Goal: Transaction & Acquisition: Book appointment/travel/reservation

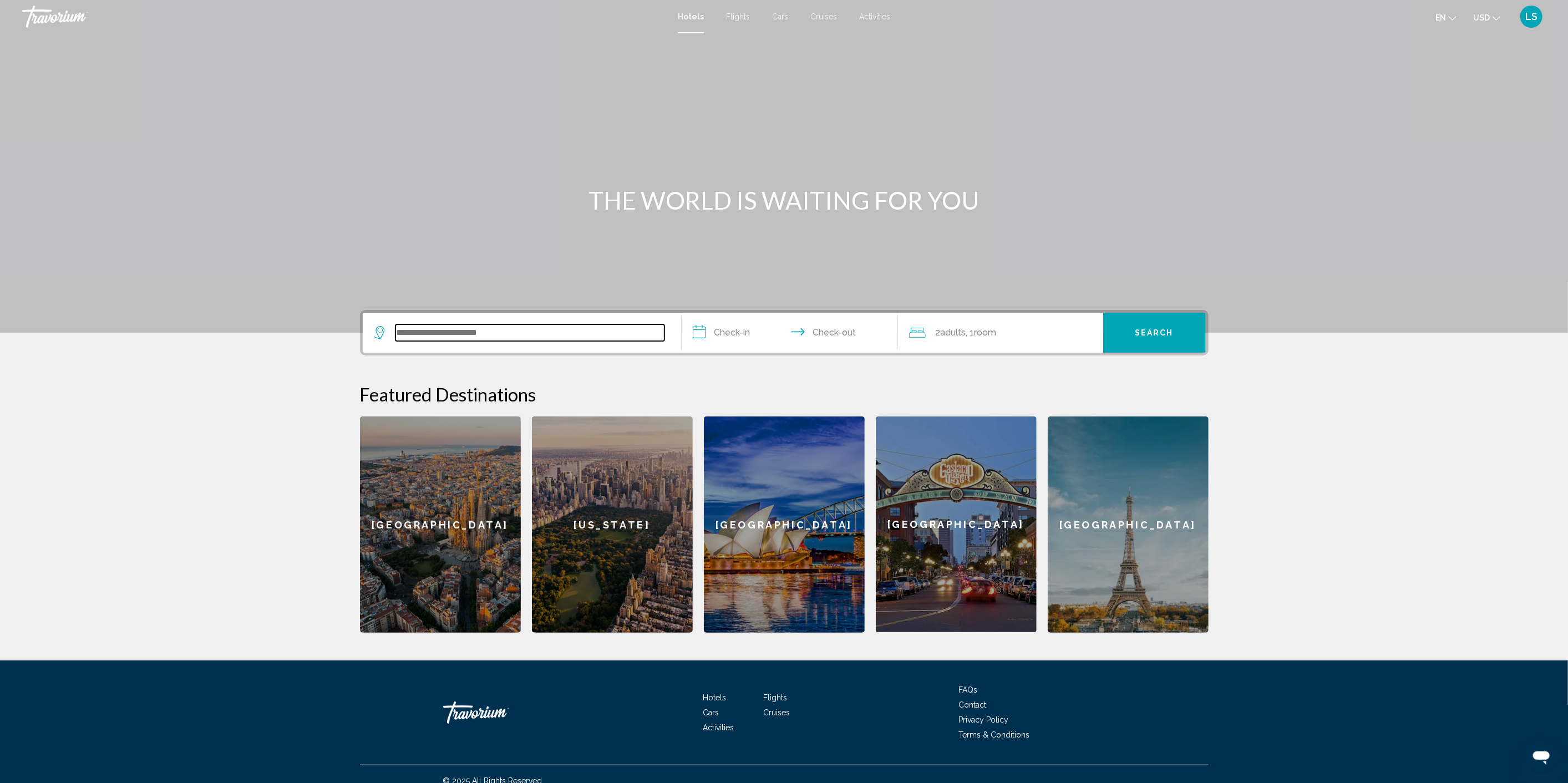
click at [586, 328] on input "Search widget" at bounding box center [529, 332] width 269 height 17
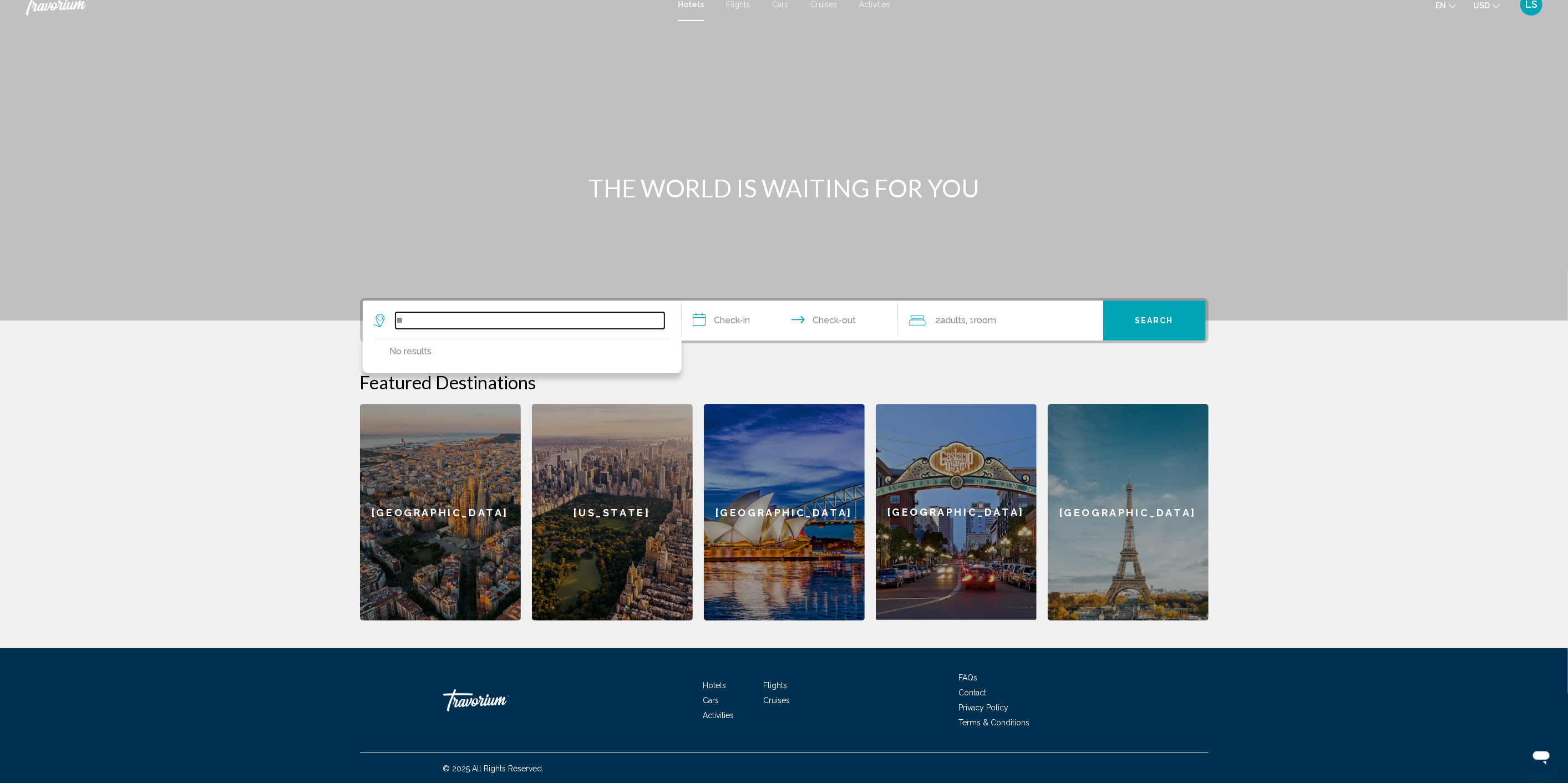
type input "*"
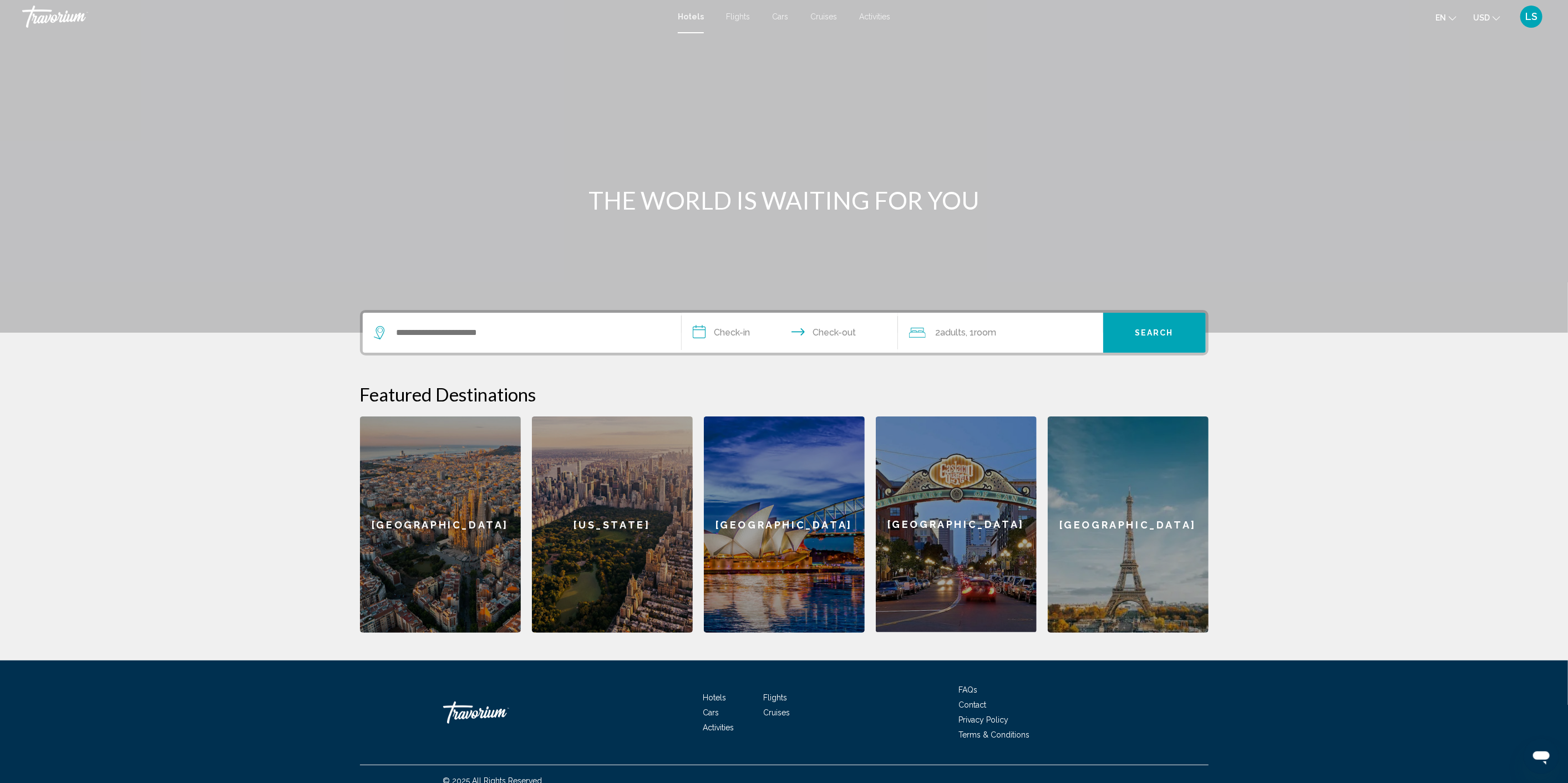
click at [1492, 15] on icon "Change currency" at bounding box center [1496, 18] width 8 height 8
click at [1463, 68] on button "CAD (Can$)" at bounding box center [1464, 73] width 56 height 15
click at [1453, 15] on icon "Change language" at bounding box center [1453, 18] width 8 height 8
click at [1432, 112] on button "русский" at bounding box center [1422, 116] width 51 height 15
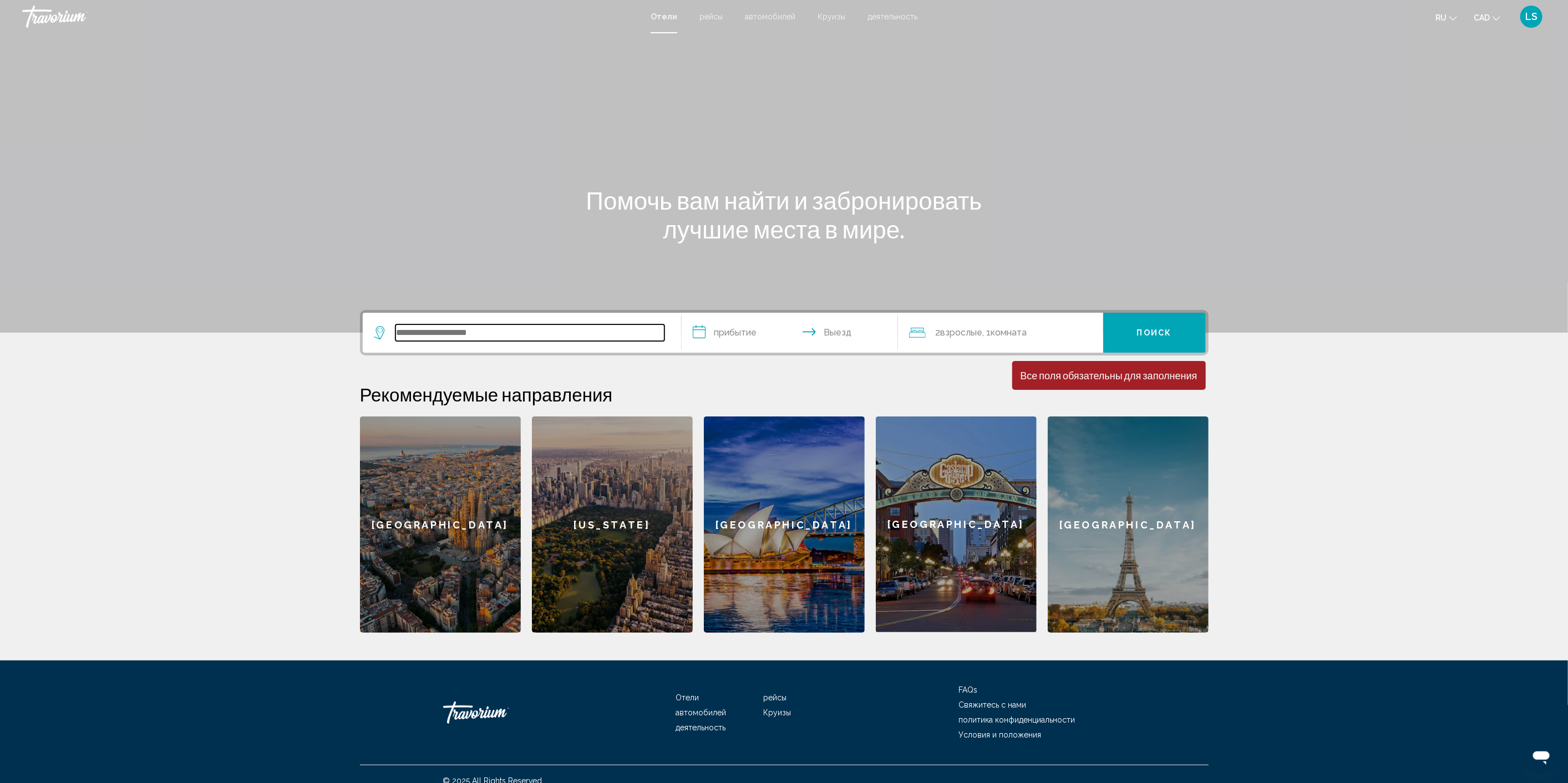
click at [503, 325] on input "Search widget" at bounding box center [529, 332] width 269 height 17
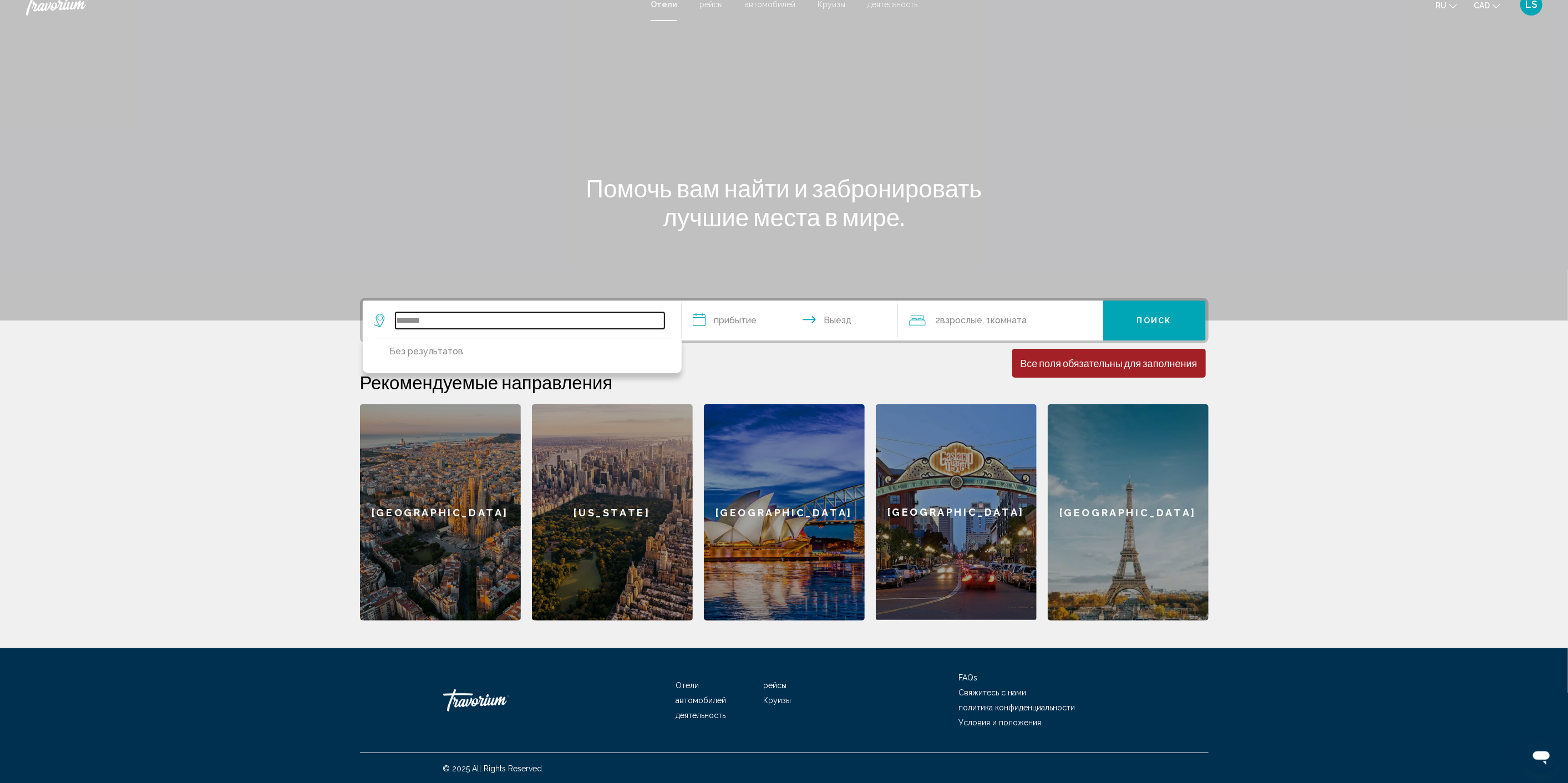
drag, startPoint x: 475, startPoint y: 322, endPoint x: 327, endPoint y: 322, distance: 148.0
click at [327, 322] on section "**********" at bounding box center [784, 304] width 1568 height 633
click at [445, 316] on input "*******" at bounding box center [529, 321] width 269 height 17
drag, startPoint x: 450, startPoint y: 321, endPoint x: 369, endPoint y: 312, distance: 81.5
click at [369, 312] on app-destination-search "******* Без результатов" at bounding box center [522, 320] width 319 height 40
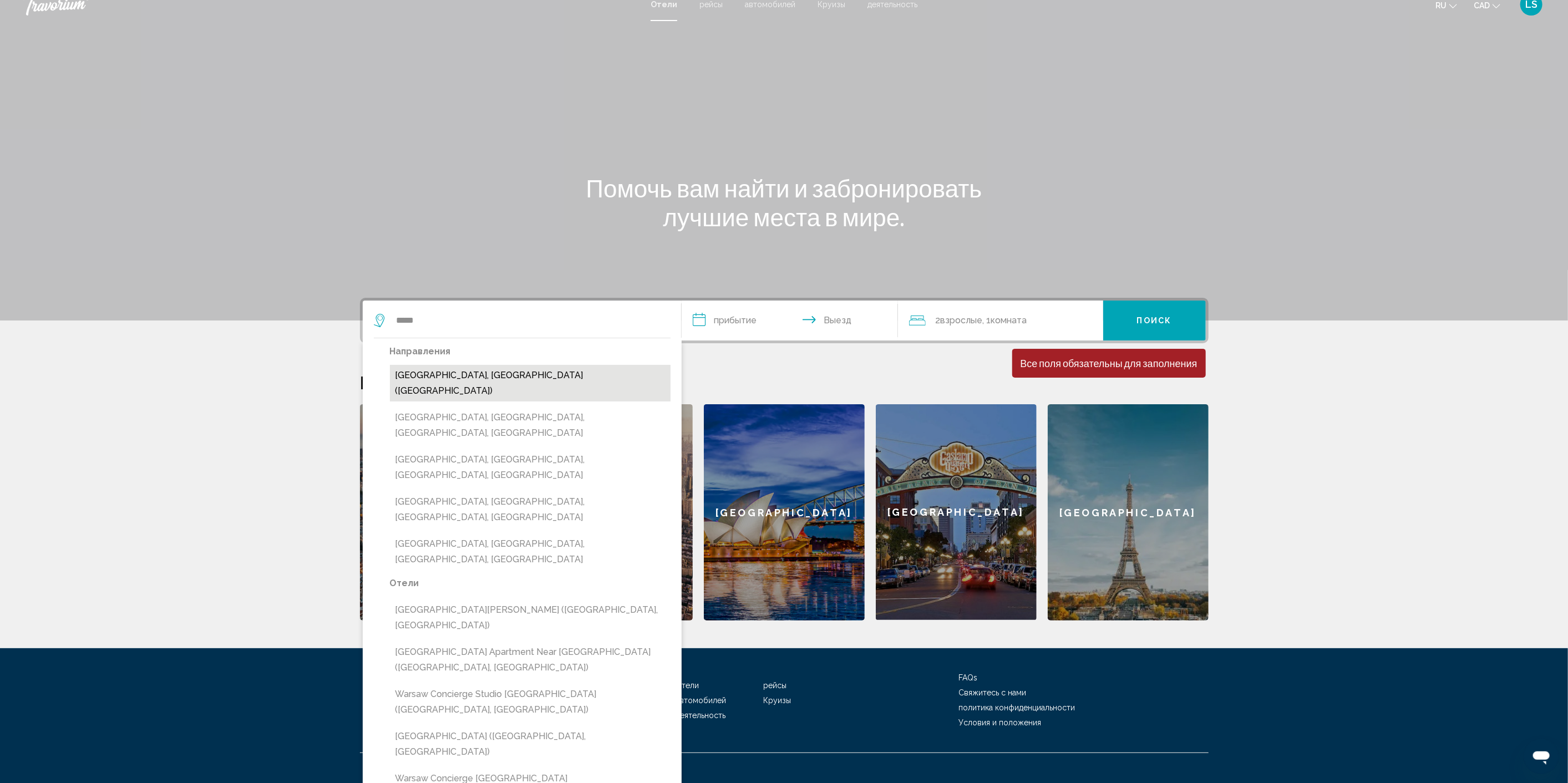
click at [448, 373] on button "[GEOGRAPHIC_DATA], [GEOGRAPHIC_DATA] ([GEOGRAPHIC_DATA])" at bounding box center [529, 383] width 281 height 37
type input "**********"
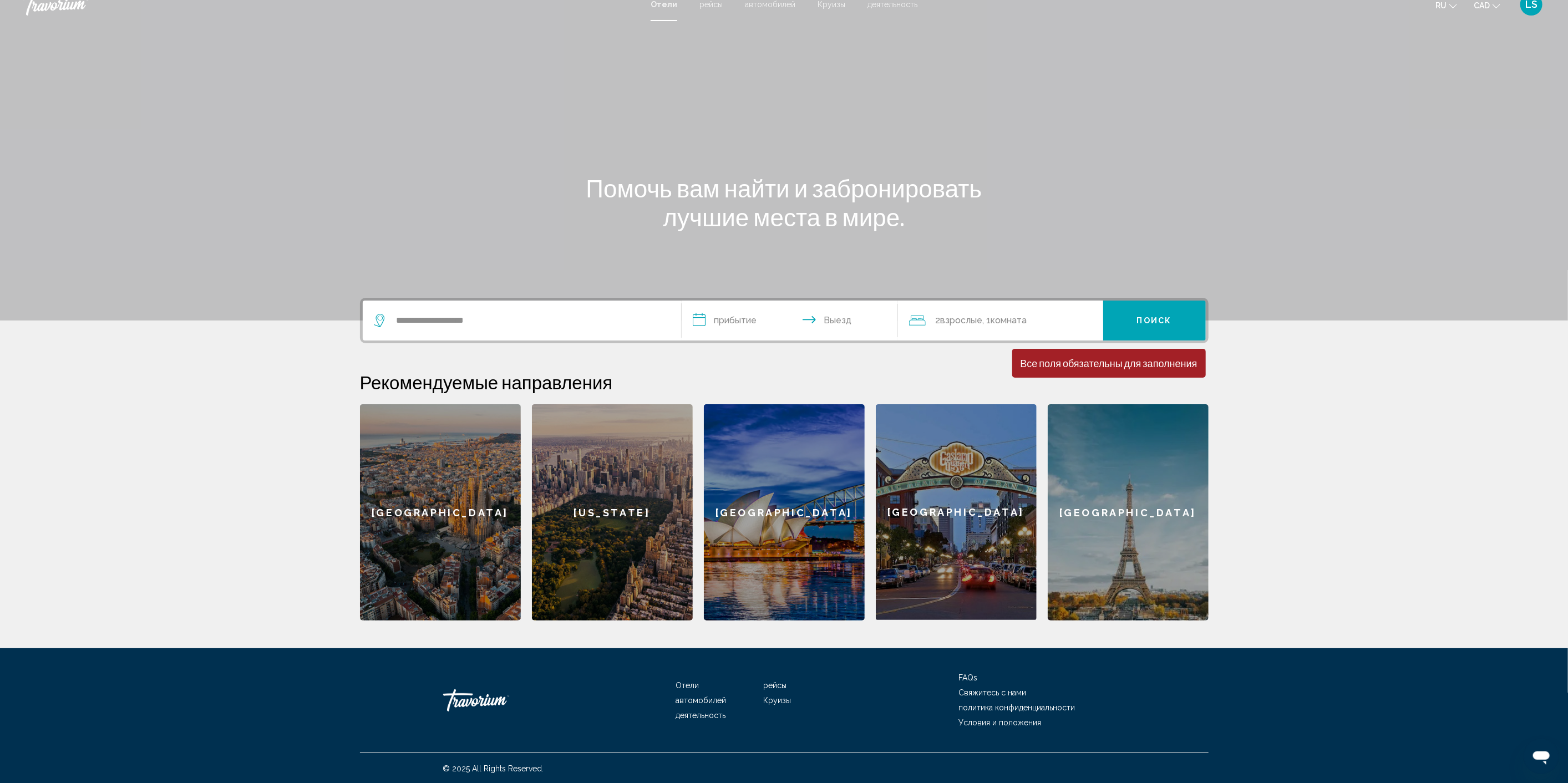
click at [719, 317] on input "**********" at bounding box center [792, 322] width 221 height 44
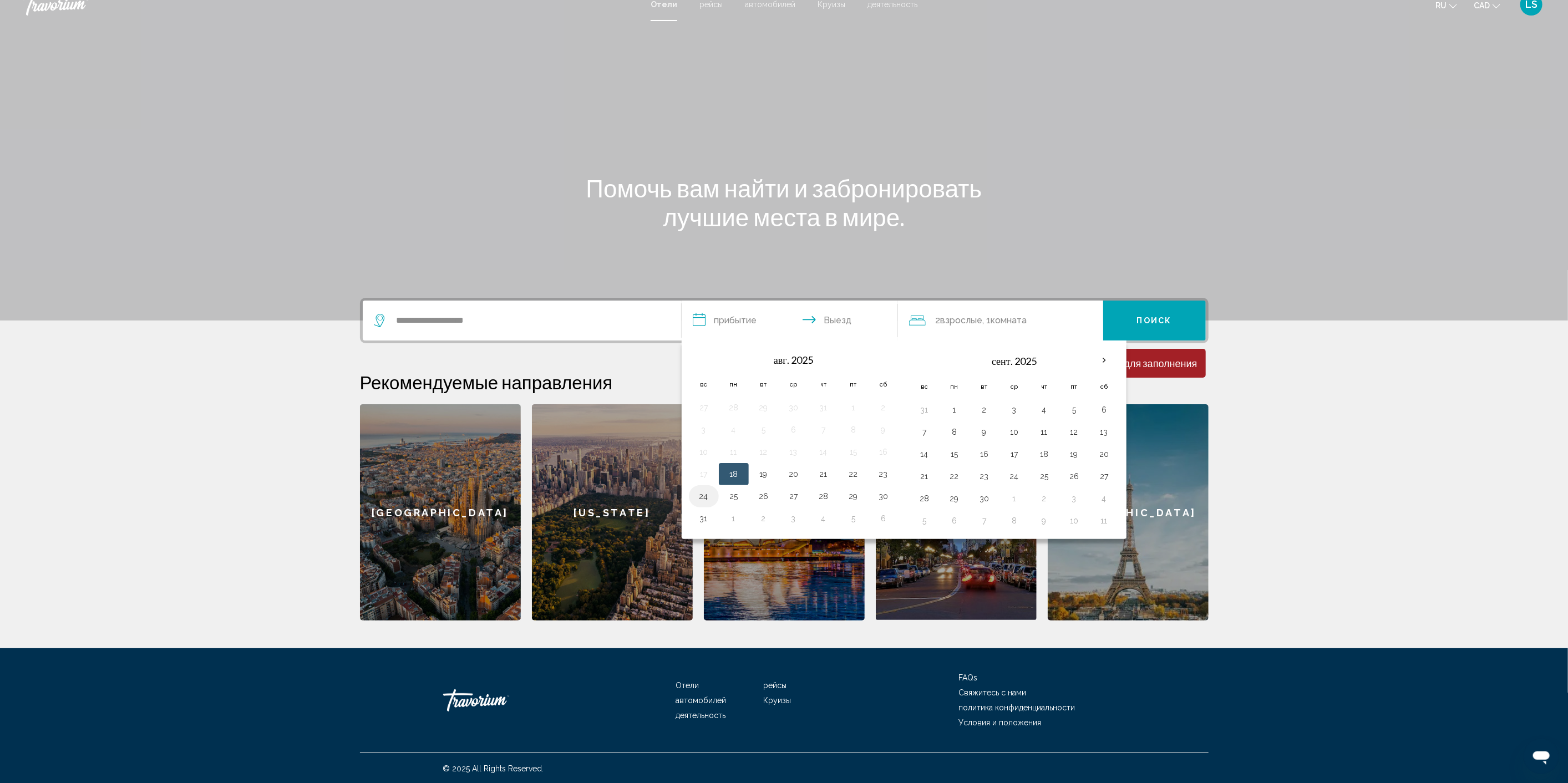
click at [705, 495] on button "24" at bounding box center [703, 496] width 18 height 15
click at [790, 492] on button "27" at bounding box center [793, 496] width 18 height 15
type input "**********"
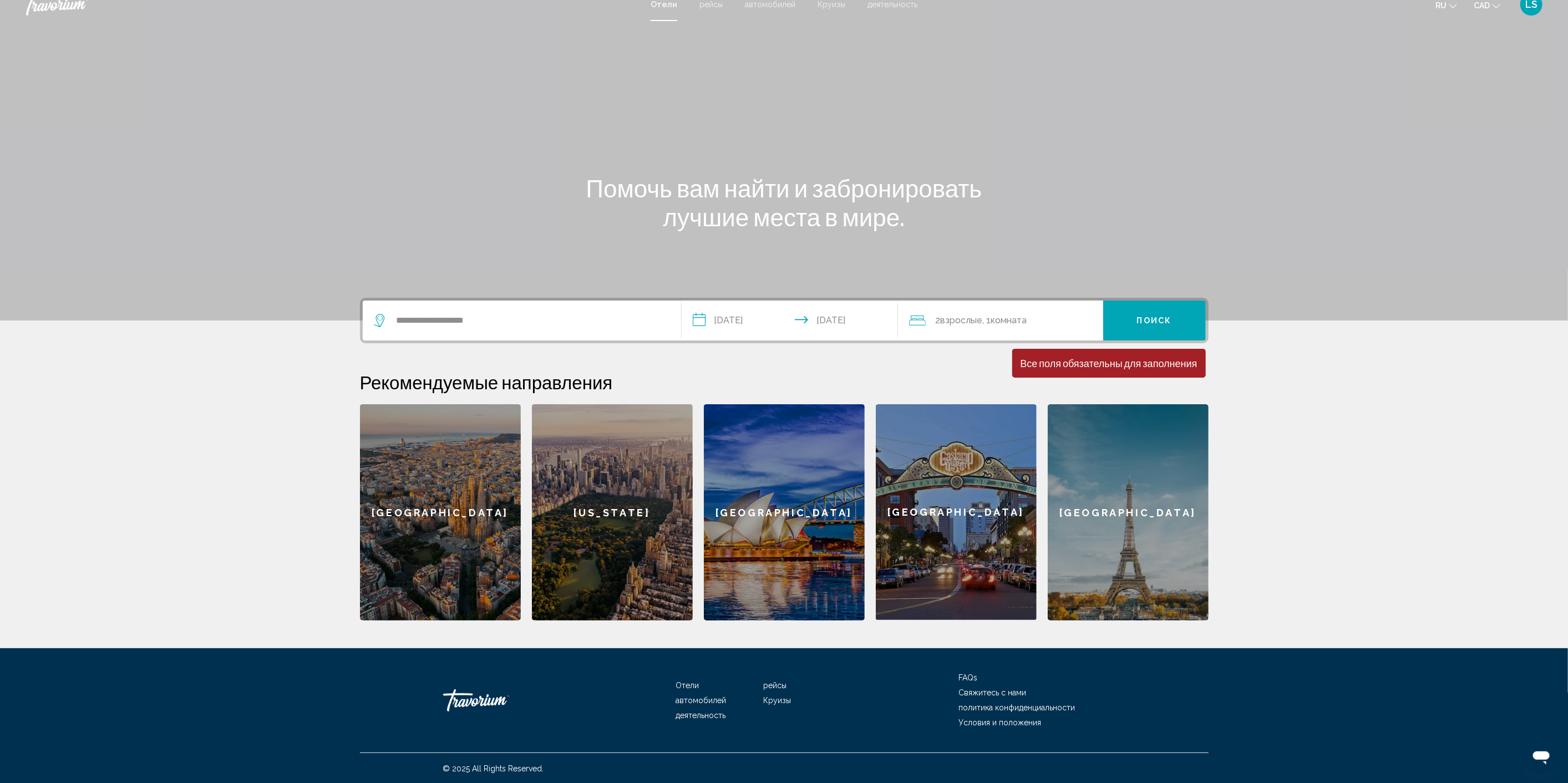
click at [1010, 317] on span "Комната" at bounding box center [1008, 320] width 36 height 11
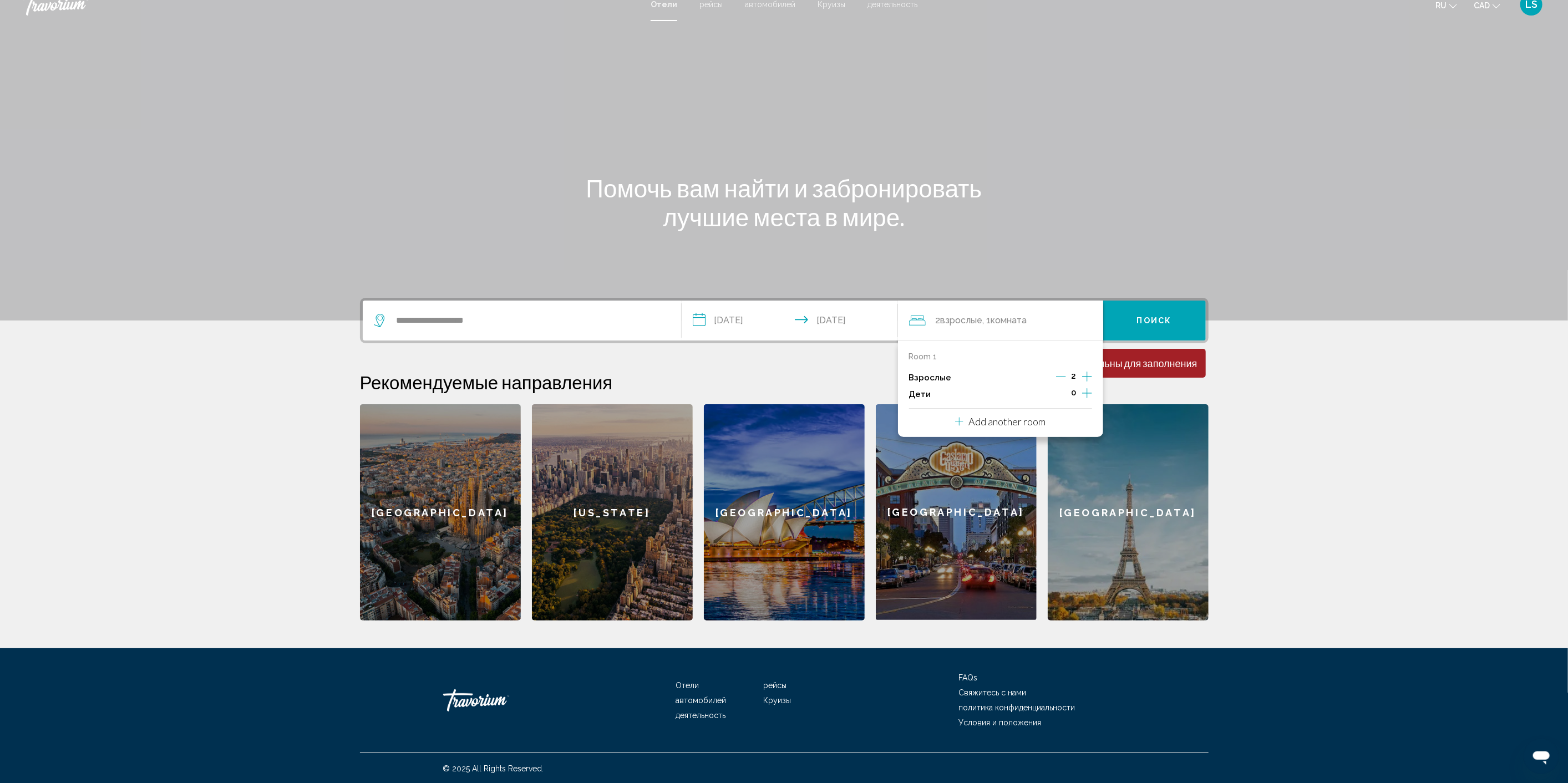
click at [1090, 373] on icon "Increment adults" at bounding box center [1087, 376] width 10 height 13
click at [1072, 390] on span "0" at bounding box center [1074, 392] width 5 height 9
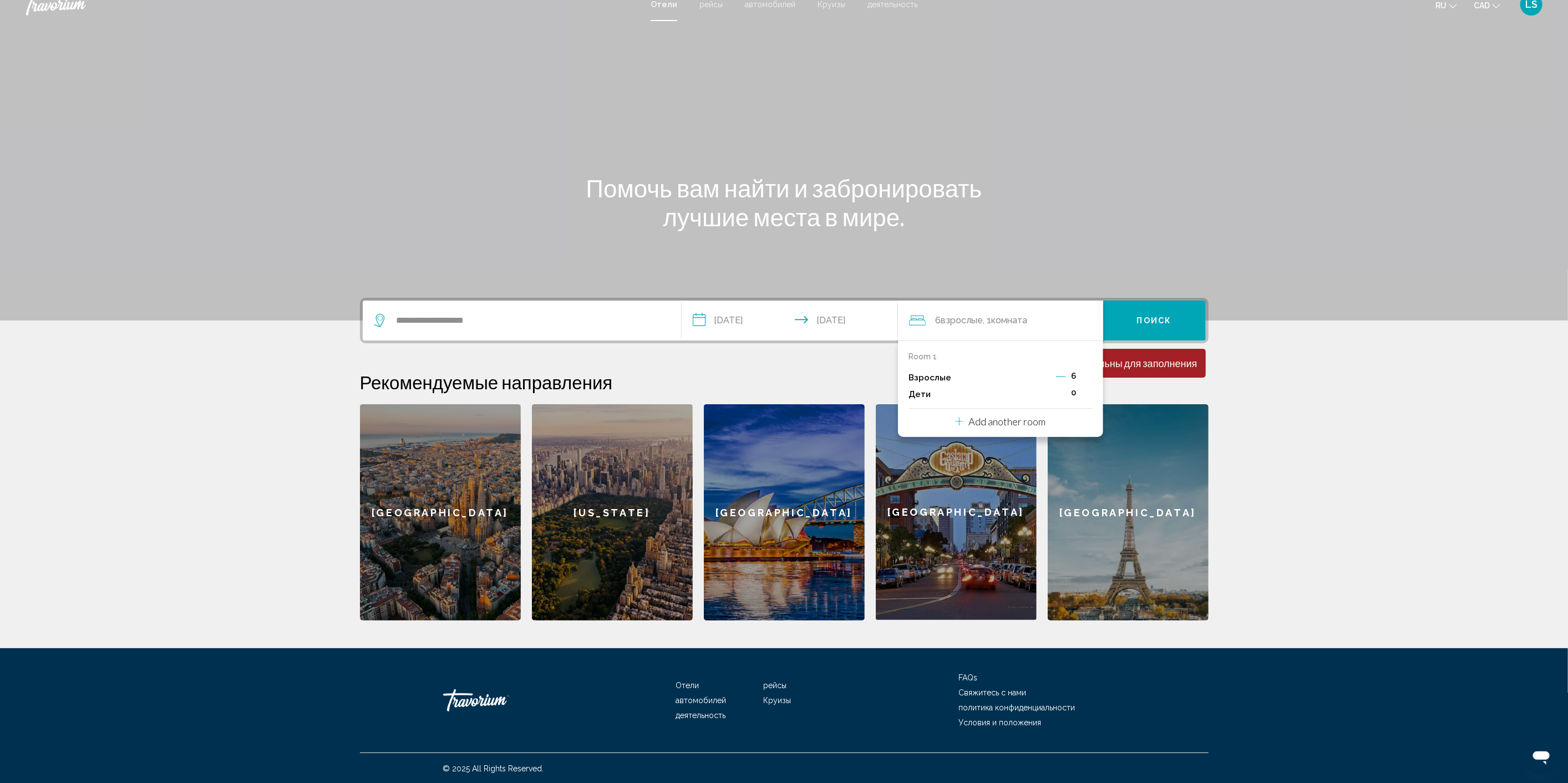
click at [1072, 389] on span "0" at bounding box center [1074, 392] width 5 height 9
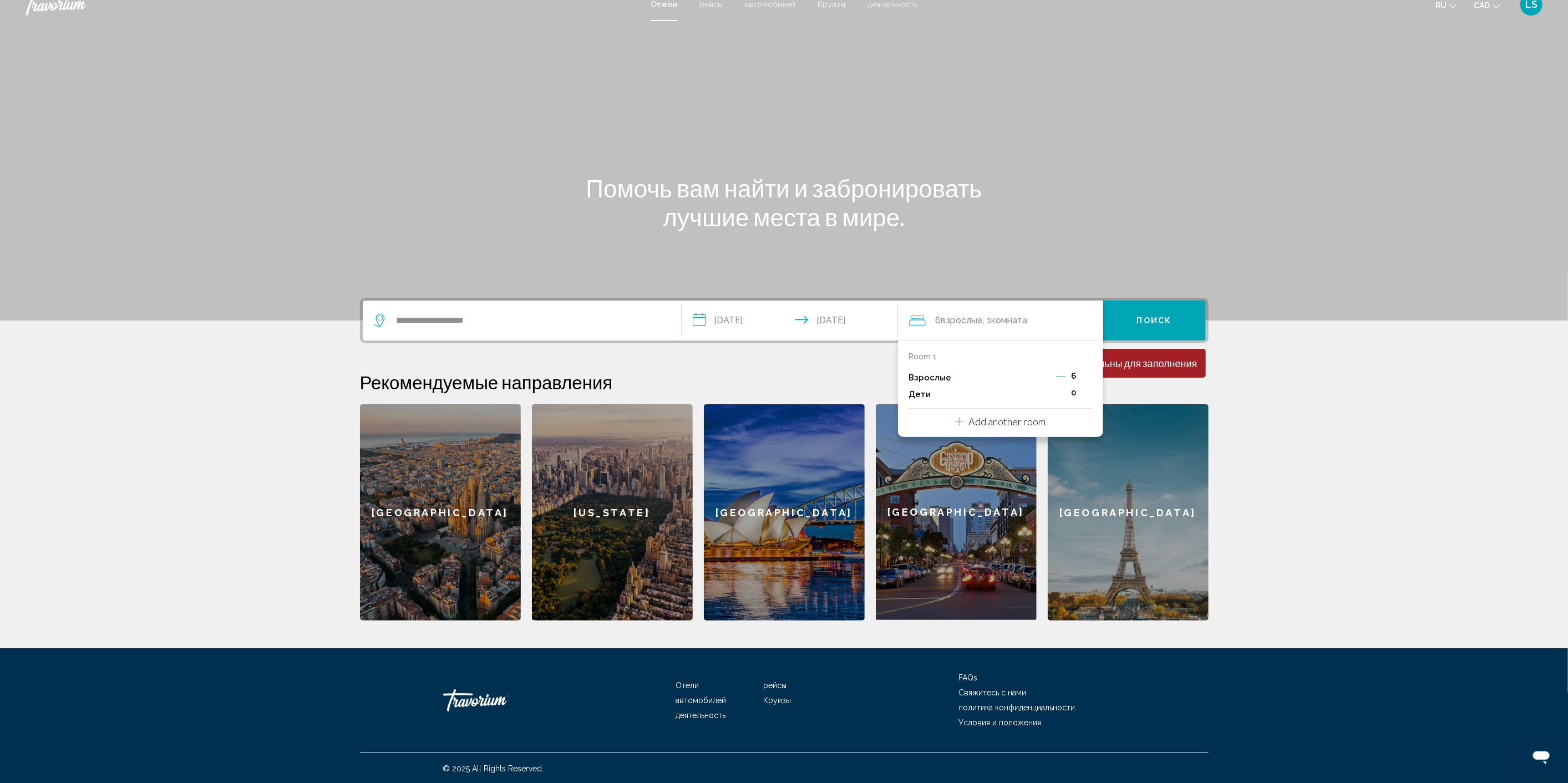
click at [1062, 376] on icon "Decrement adults" at bounding box center [1061, 376] width 10 height 10
click at [1086, 389] on icon "Increment children" at bounding box center [1087, 393] width 10 height 13
click at [989, 427] on div "Travelers: 5 adults, 1 child" at bounding box center [984, 429] width 10 height 9
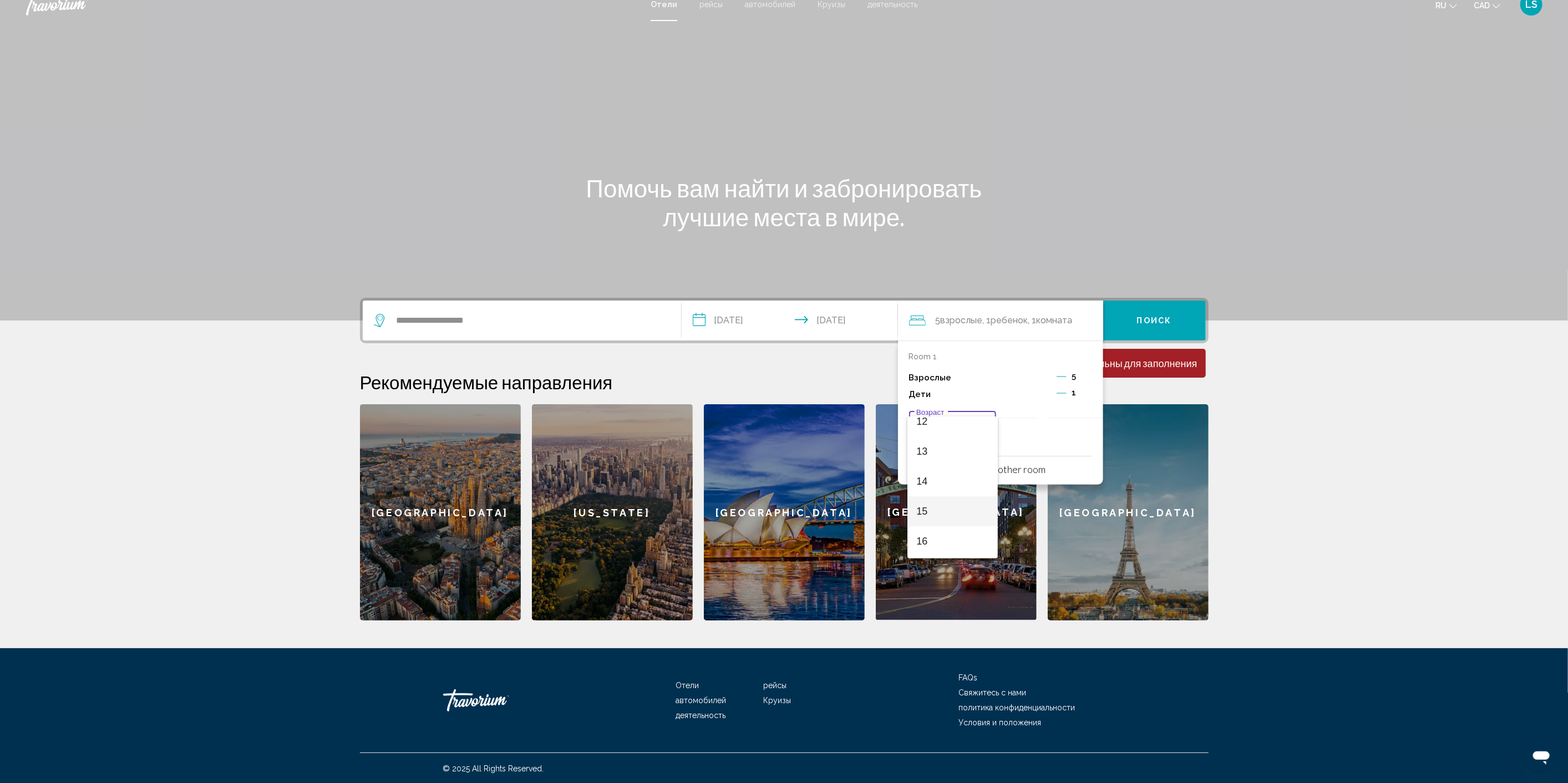
scroll to position [396, 0]
click at [951, 449] on span "14" at bounding box center [952, 454] width 72 height 30
click at [1252, 366] on section "**********" at bounding box center [784, 304] width 1568 height 633
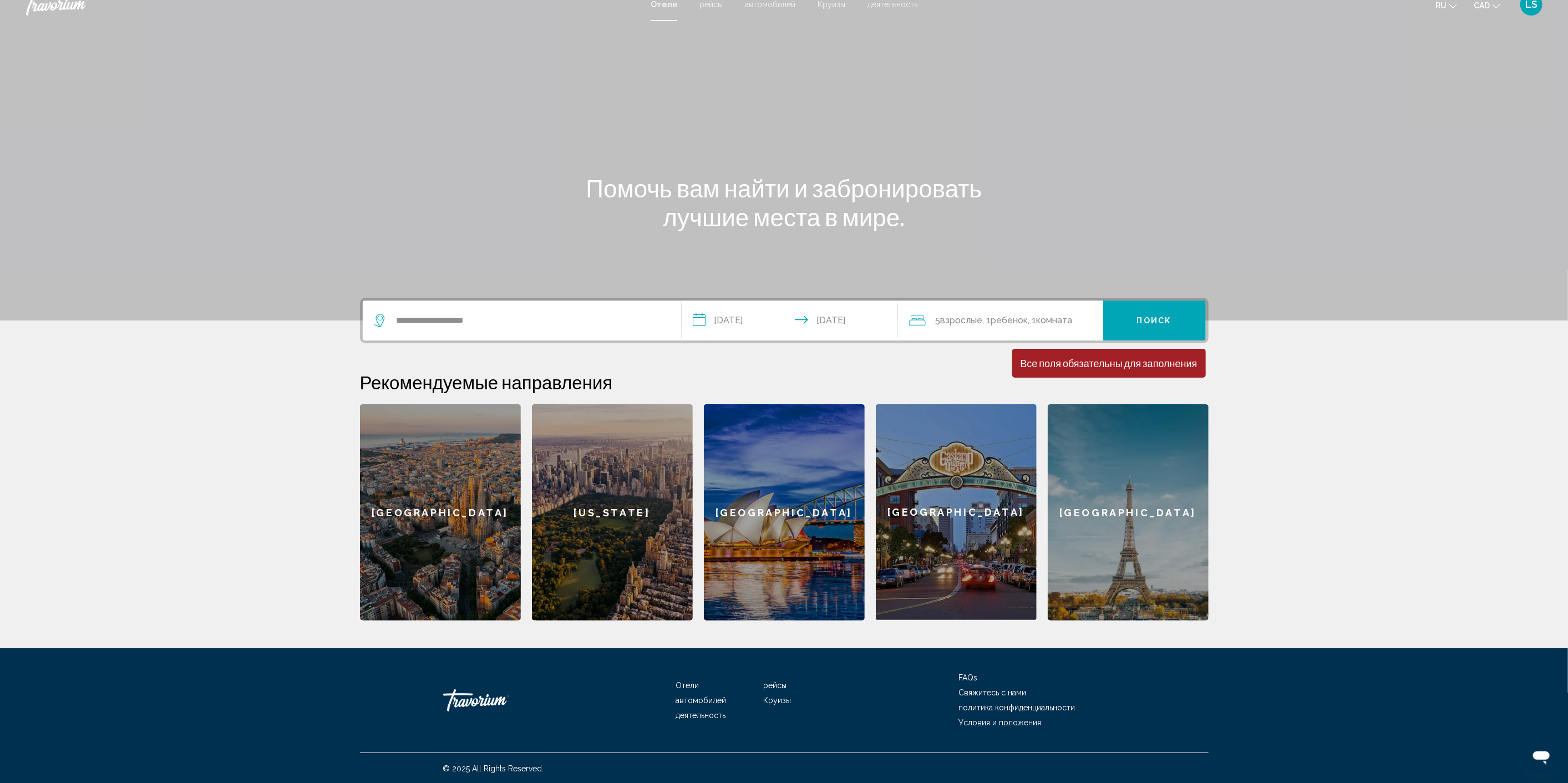
click at [1162, 324] on span "Поиск" at bounding box center [1155, 321] width 35 height 9
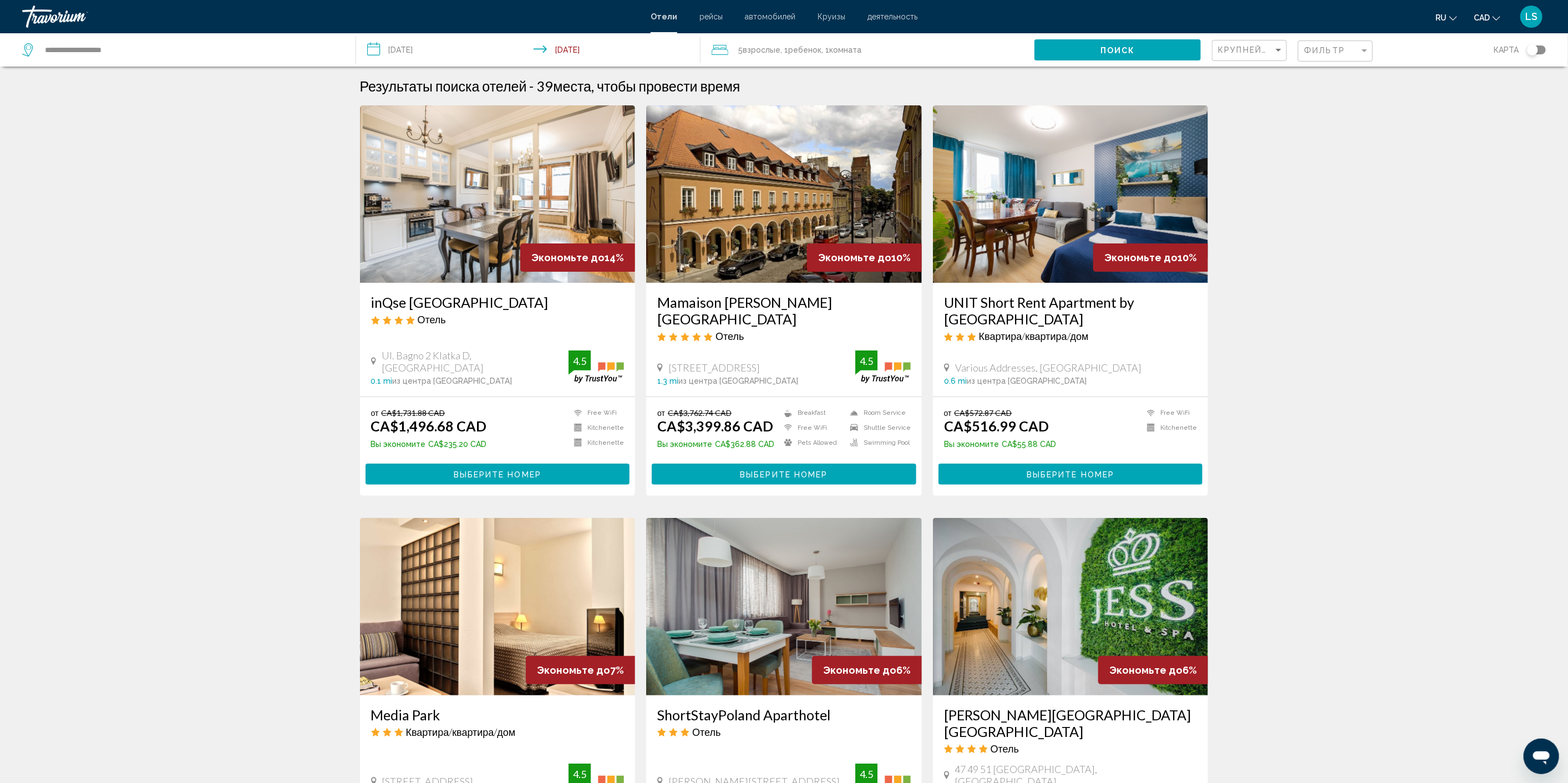
click at [1115, 46] on span "Поиск" at bounding box center [1118, 50] width 35 height 9
click at [1534, 48] on div "Toggle map" at bounding box center [1532, 50] width 11 height 11
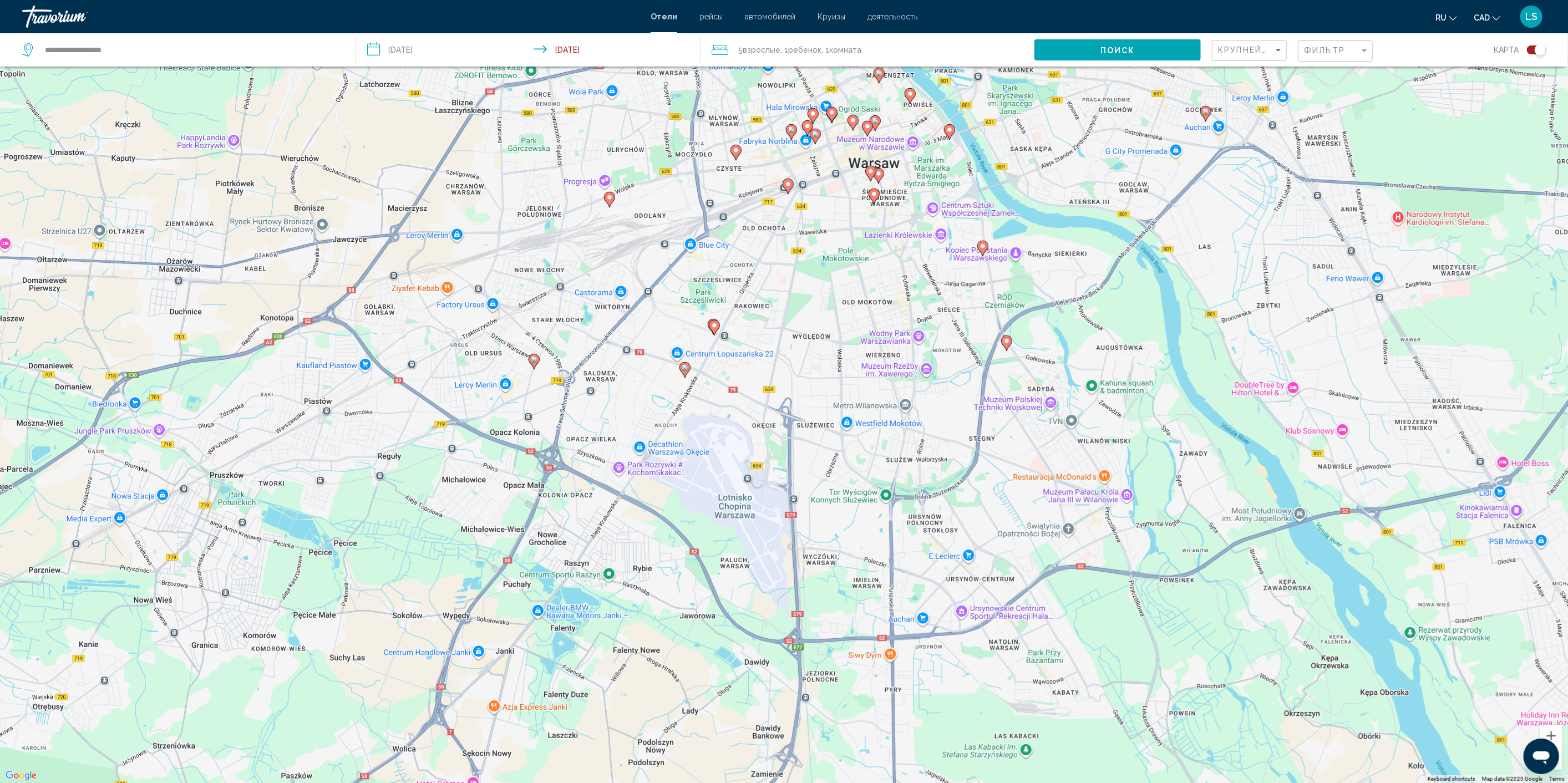
drag, startPoint x: 741, startPoint y: 339, endPoint x: 670, endPoint y: 438, distance: 121.8
click at [670, 438] on div "To activate drag with keyboard, press Alt + Enter. Once in keyboard drag state,…" at bounding box center [784, 392] width 1568 height 783
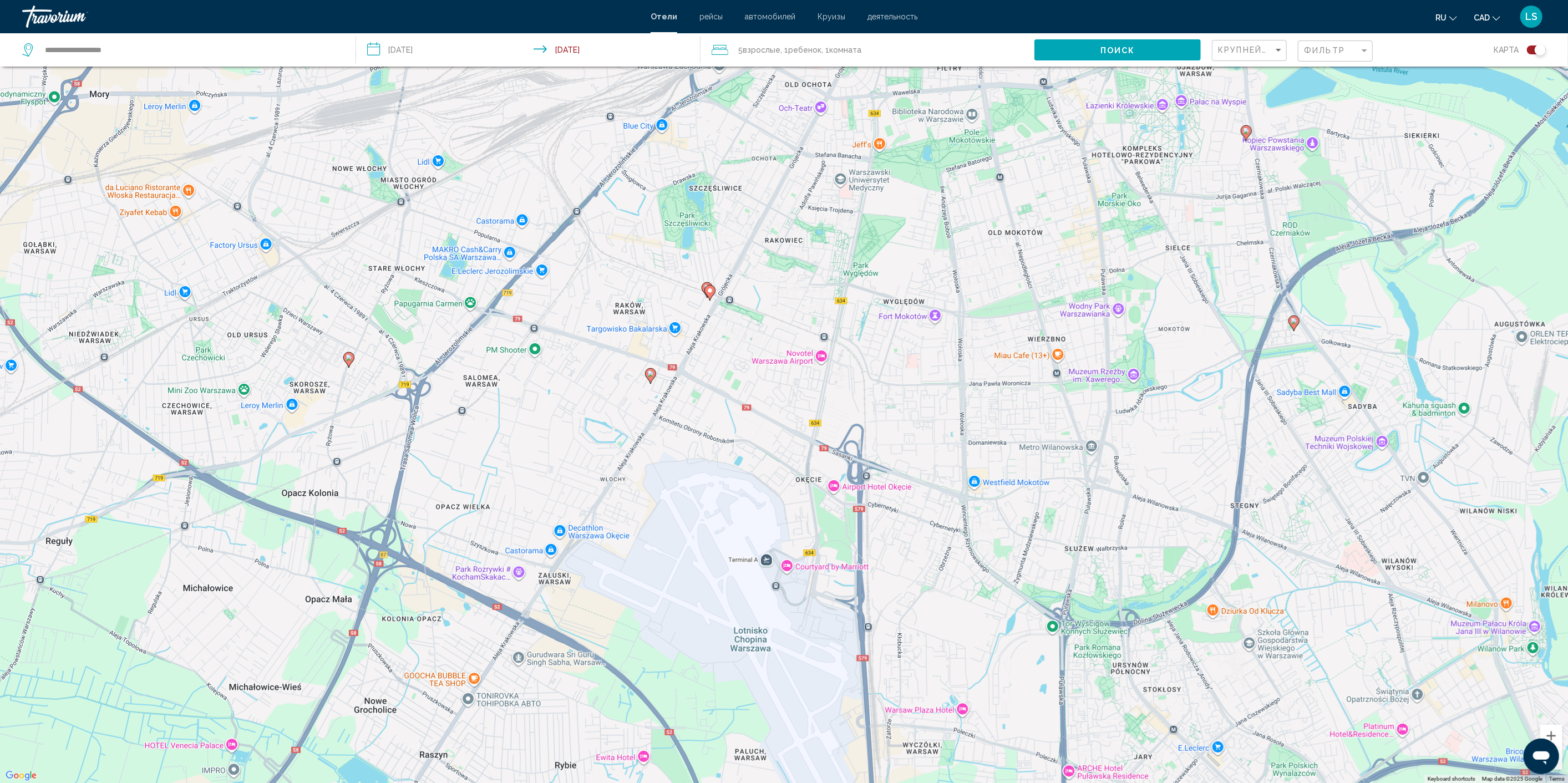
click at [650, 375] on image "Main content" at bounding box center [650, 373] width 6 height 6
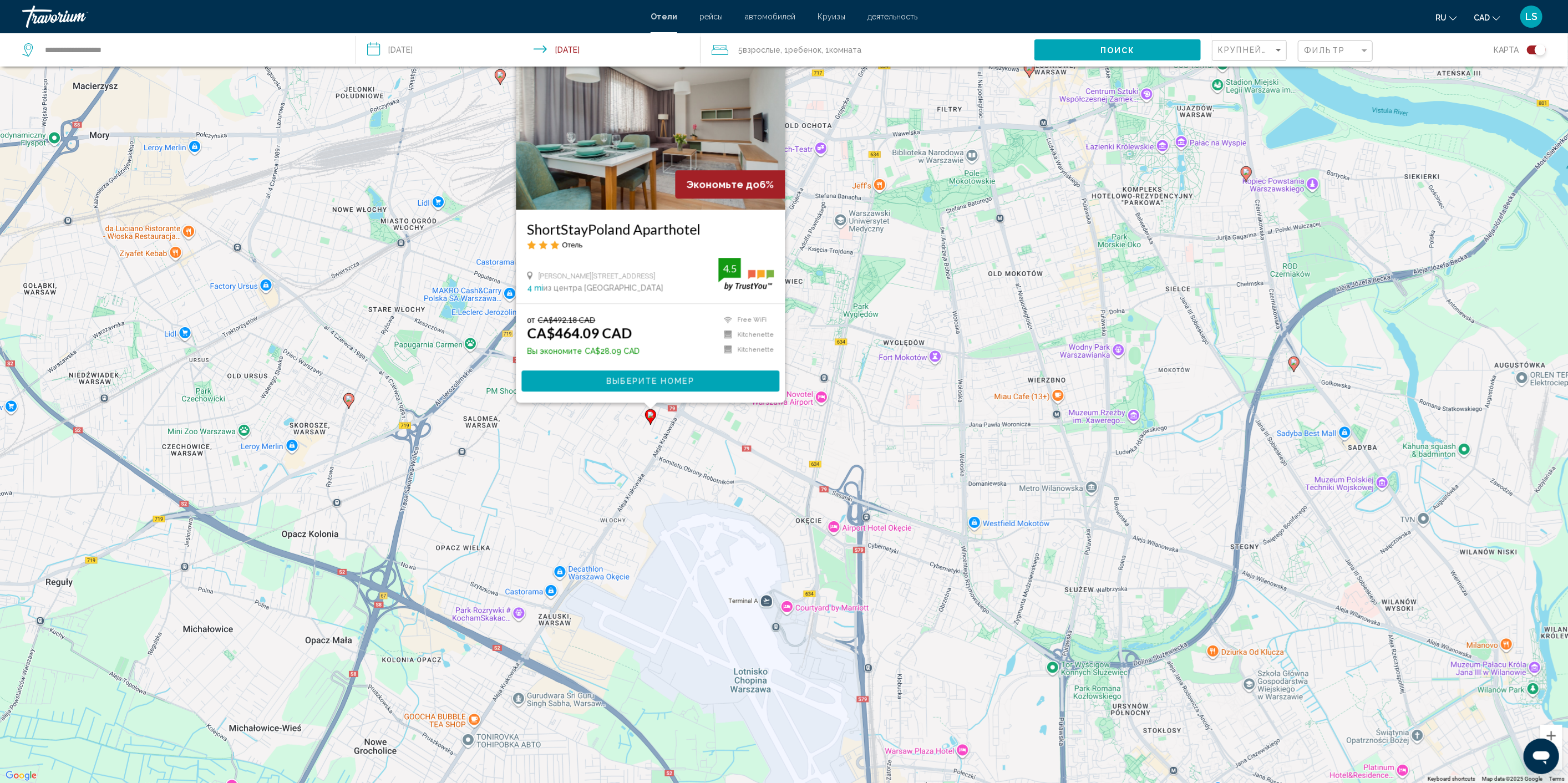
click at [653, 418] on image "Main content" at bounding box center [650, 414] width 6 height 6
click at [705, 413] on div "To activate drag with keyboard, press Alt + Enter. Once in keyboard drag state,…" at bounding box center [784, 392] width 1568 height 783
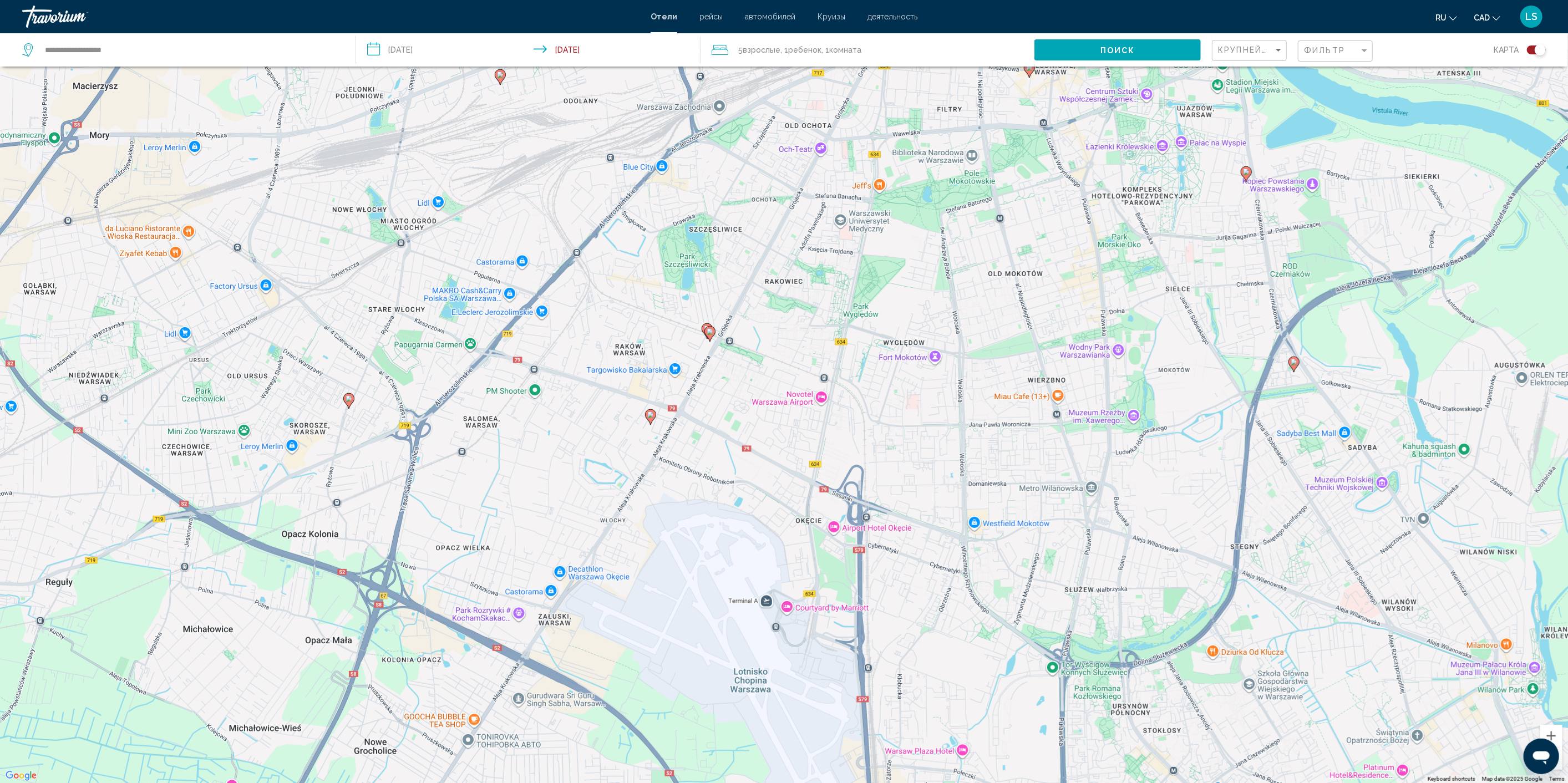
click at [708, 335] on image "Main content" at bounding box center [709, 331] width 6 height 6
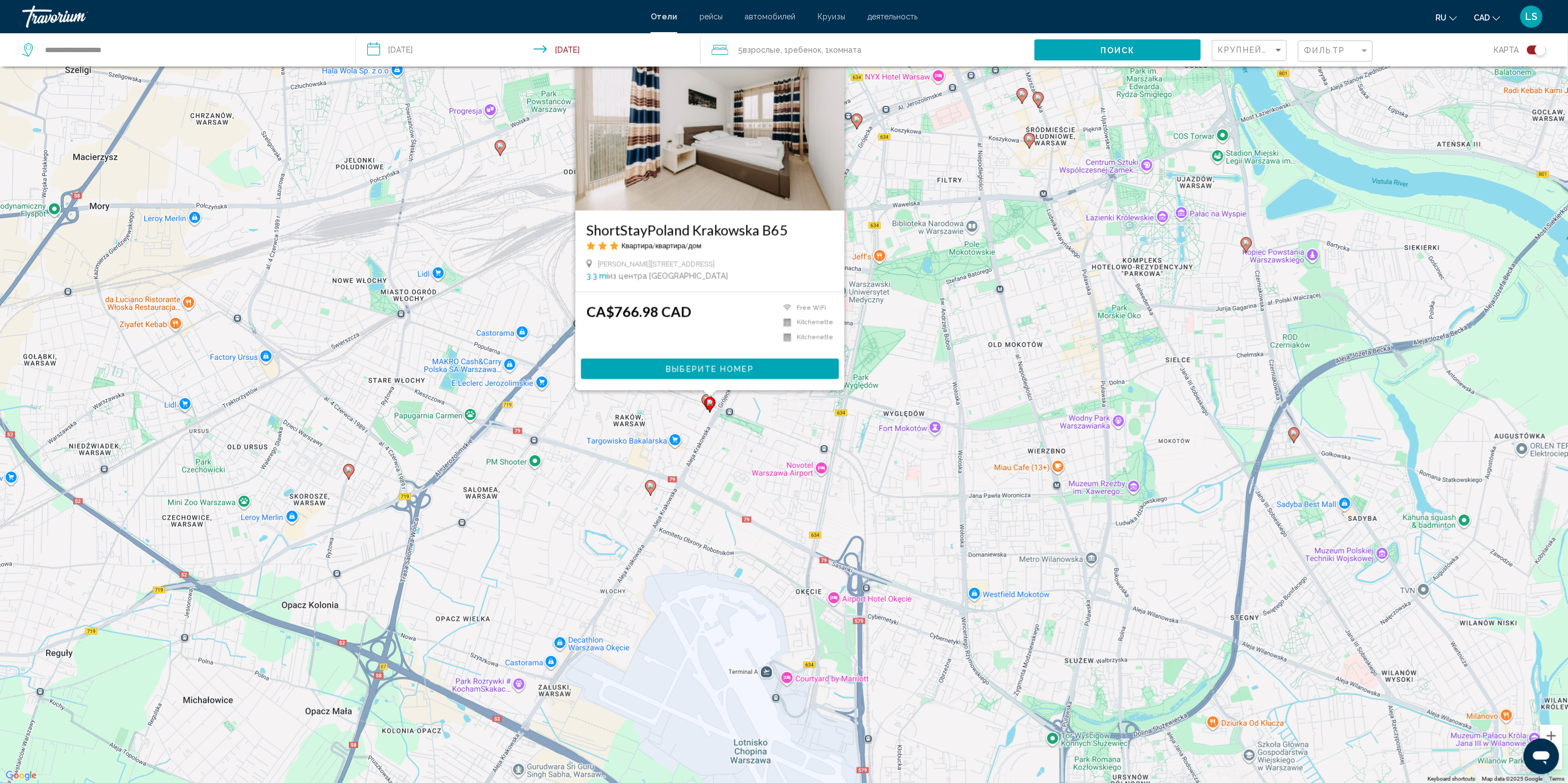
drag, startPoint x: 736, startPoint y: 424, endPoint x: 728, endPoint y: 413, distance: 13.6
click at [736, 424] on div "To activate drag with keyboard, press Alt + Enter. Once in keyboard drag state,…" at bounding box center [784, 392] width 1568 height 783
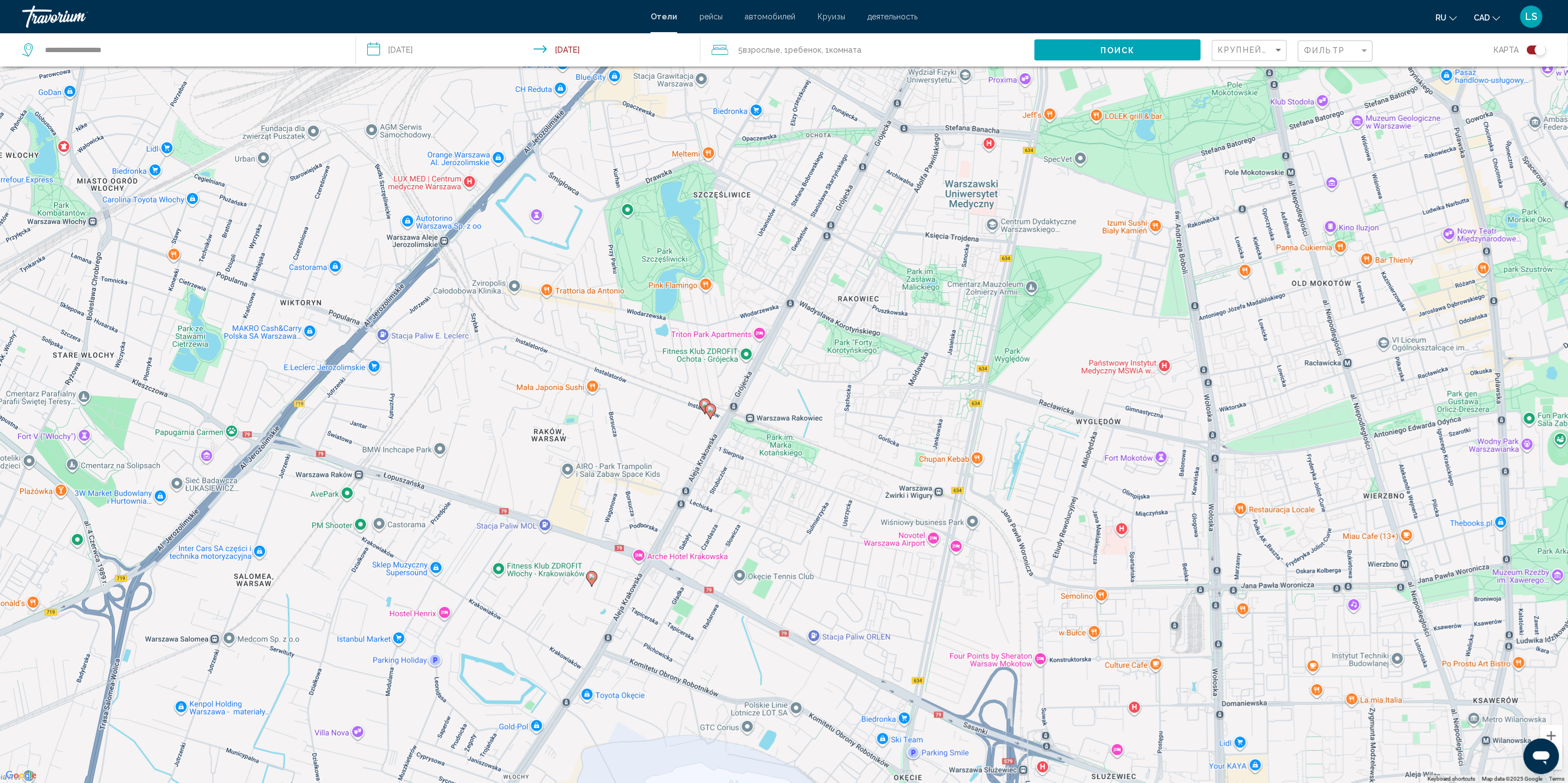
click at [704, 406] on image "Main content" at bounding box center [705, 403] width 6 height 6
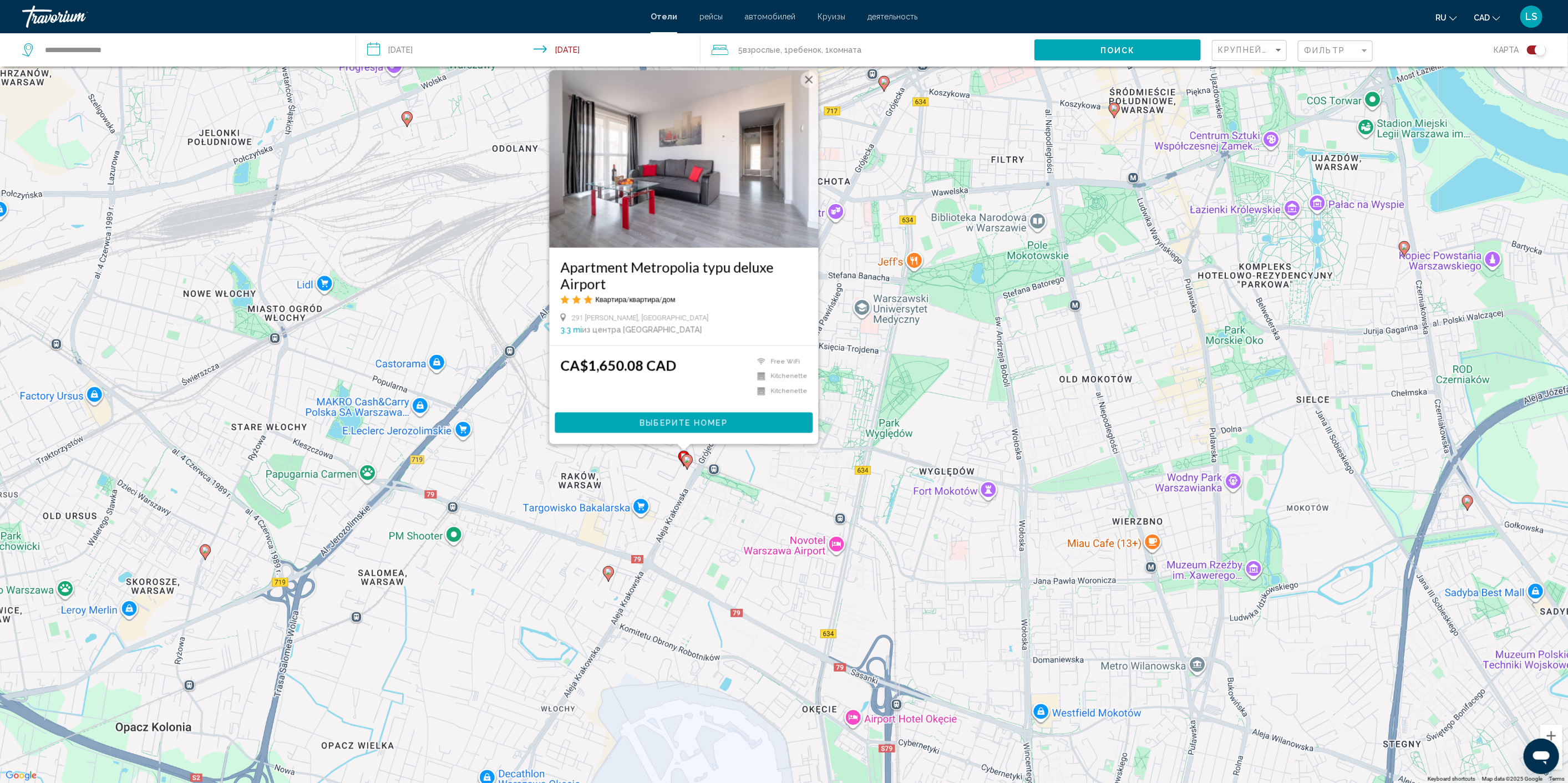
click at [809, 498] on div "To activate drag with keyboard, press Alt + Enter. Once in keyboard drag state,…" at bounding box center [784, 392] width 1568 height 783
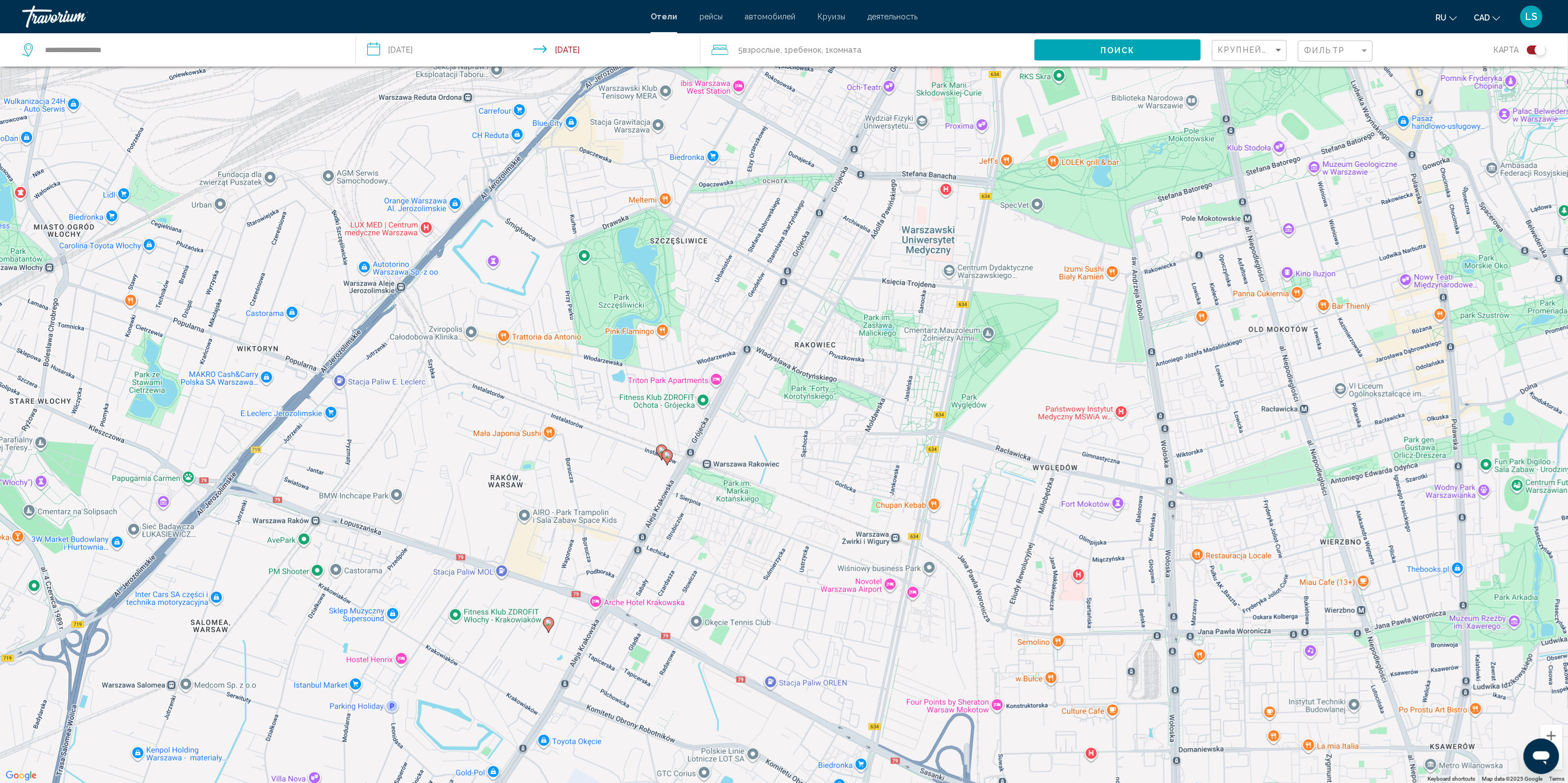
click at [548, 625] on image "Main content" at bounding box center [548, 622] width 6 height 6
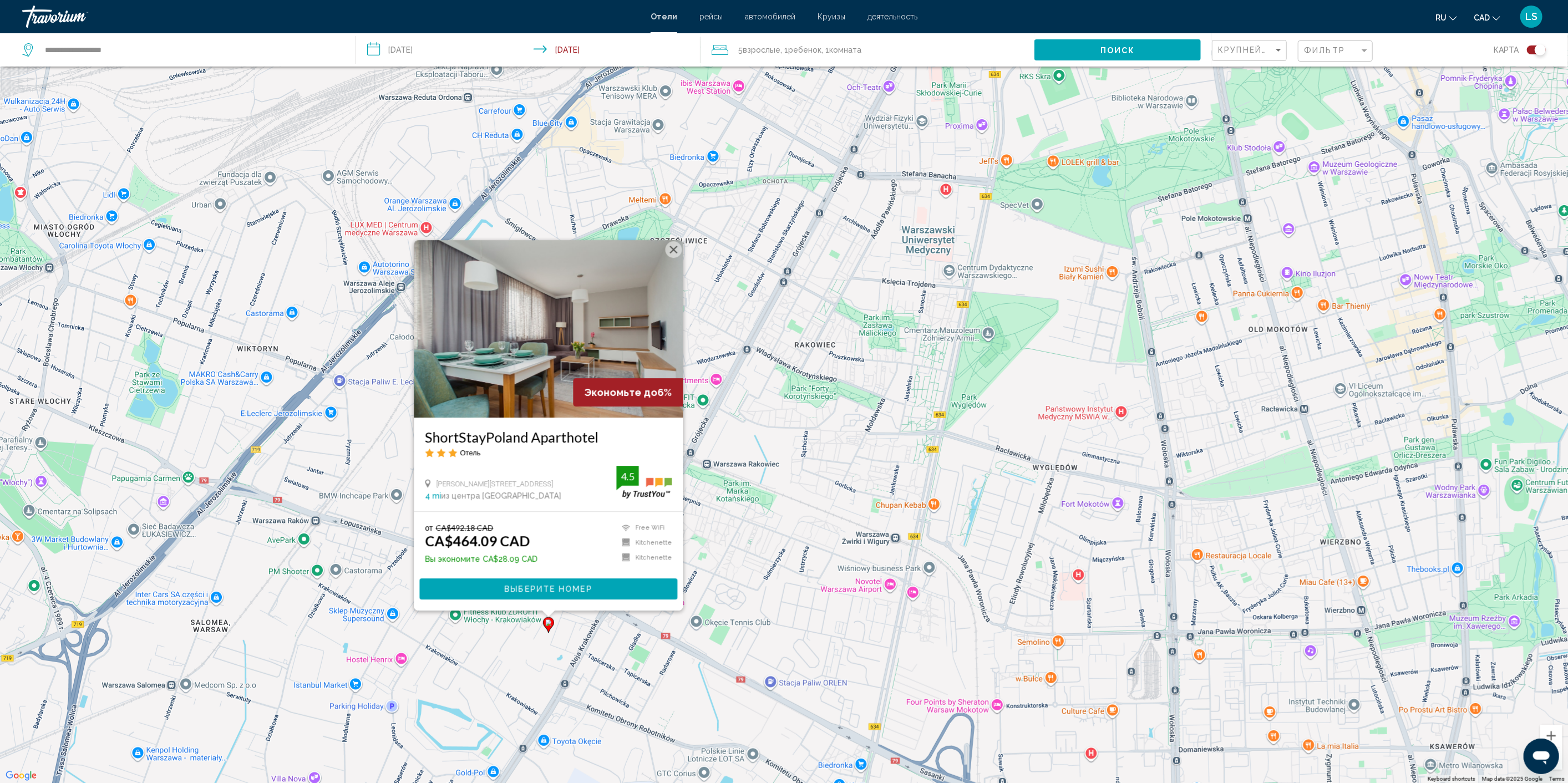
click at [555, 592] on span "Выберите номер" at bounding box center [548, 589] width 88 height 9
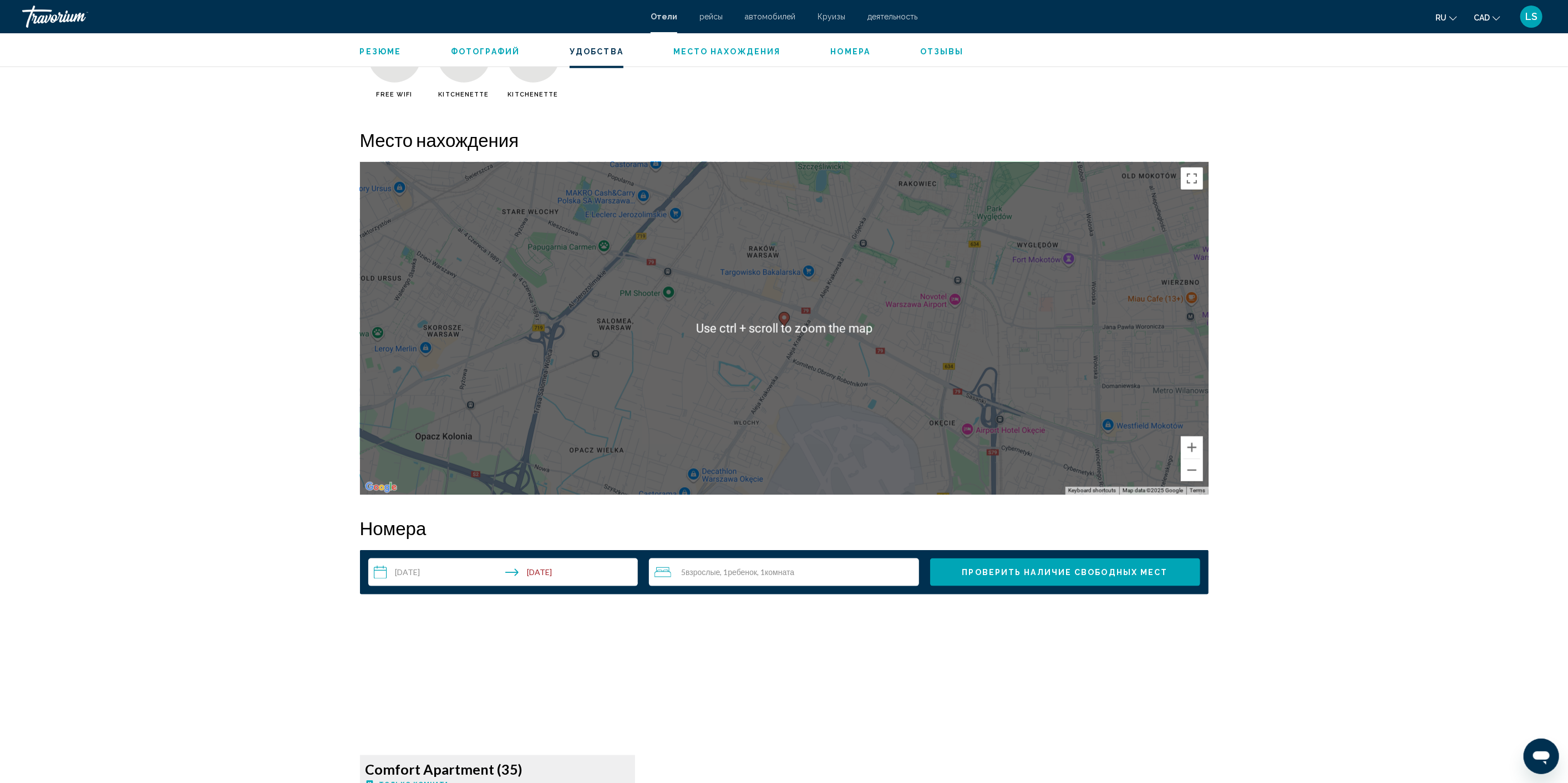
scroll to position [985, 0]
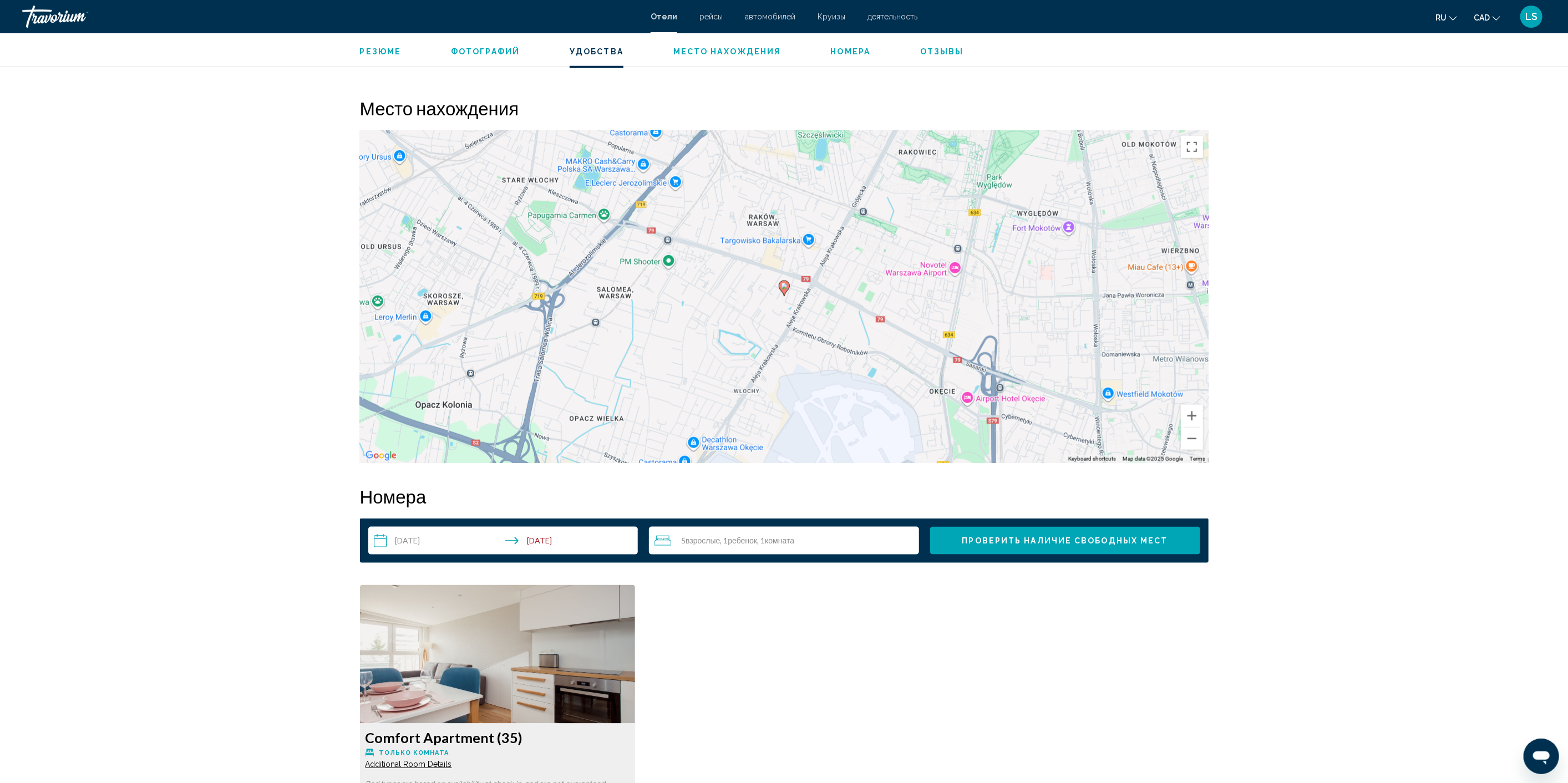
click at [545, 538] on input "**********" at bounding box center [506, 542] width 274 height 31
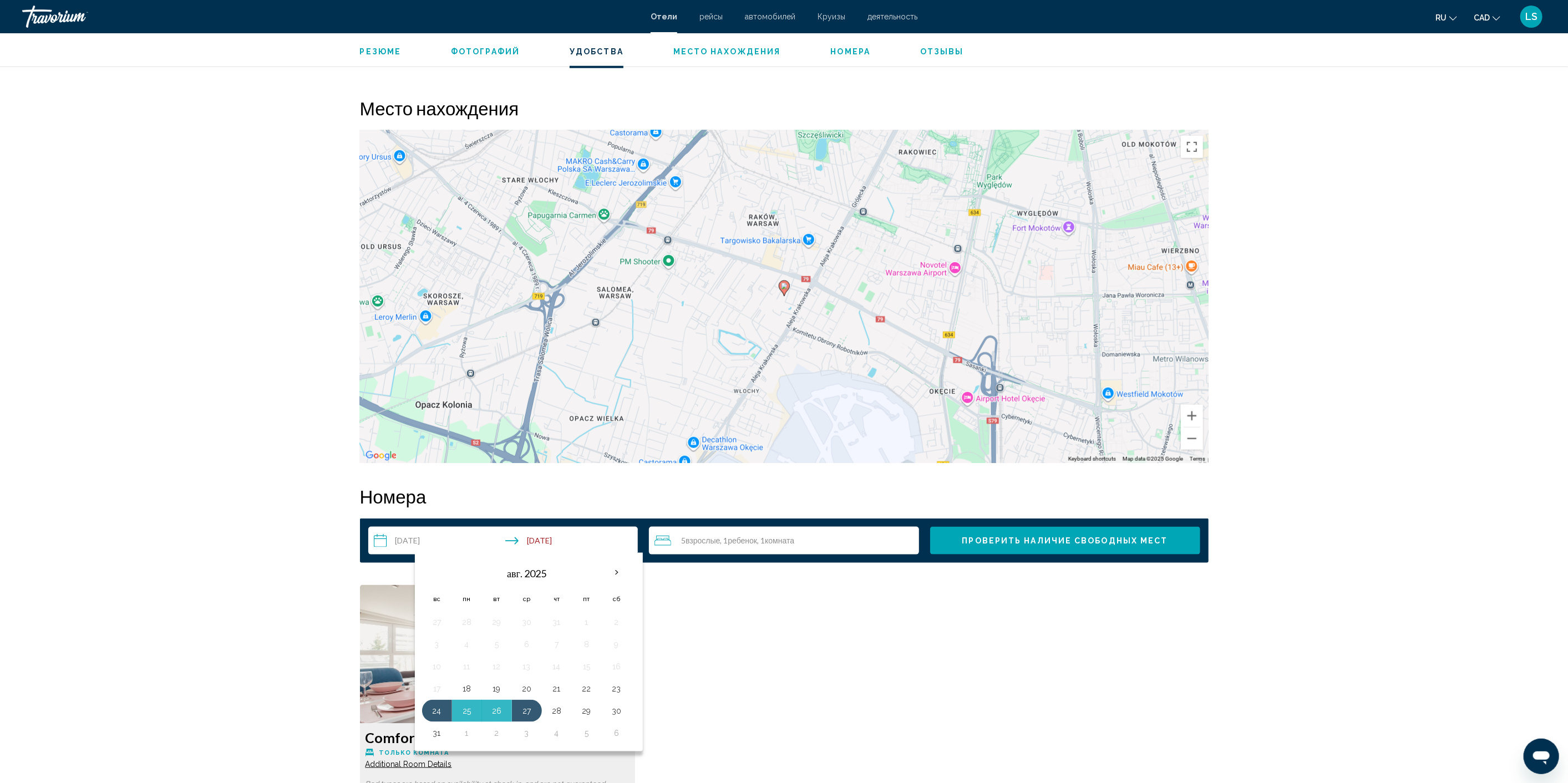
click at [545, 538] on input "**********" at bounding box center [506, 542] width 274 height 31
click at [699, 611] on div "Comfort Apartment (35) Только комната Additional Room Details Bed types are bas…" at bounding box center [784, 780] width 860 height 392
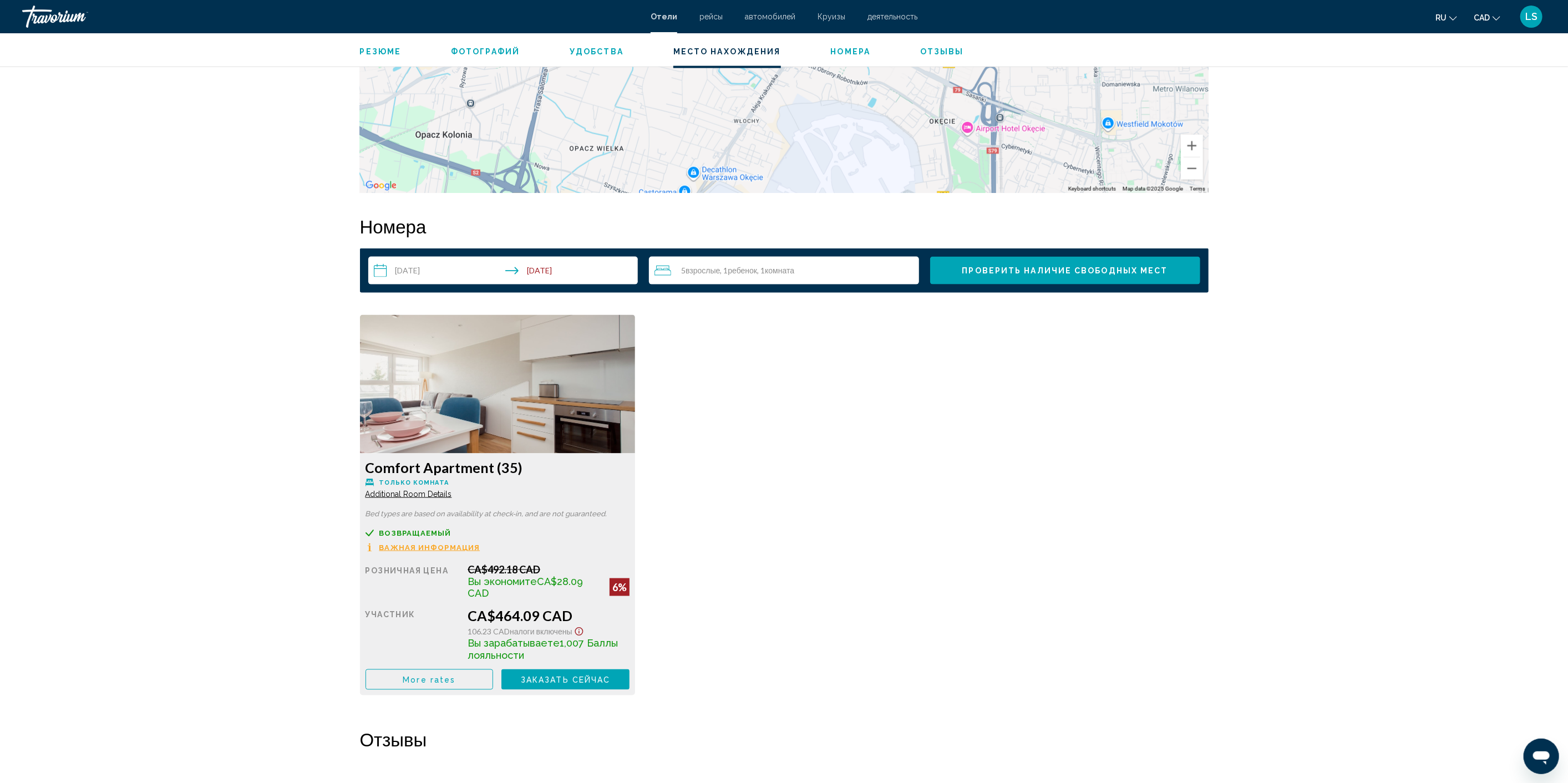
scroll to position [1293, 0]
